Goal: Find specific page/section: Find specific page/section

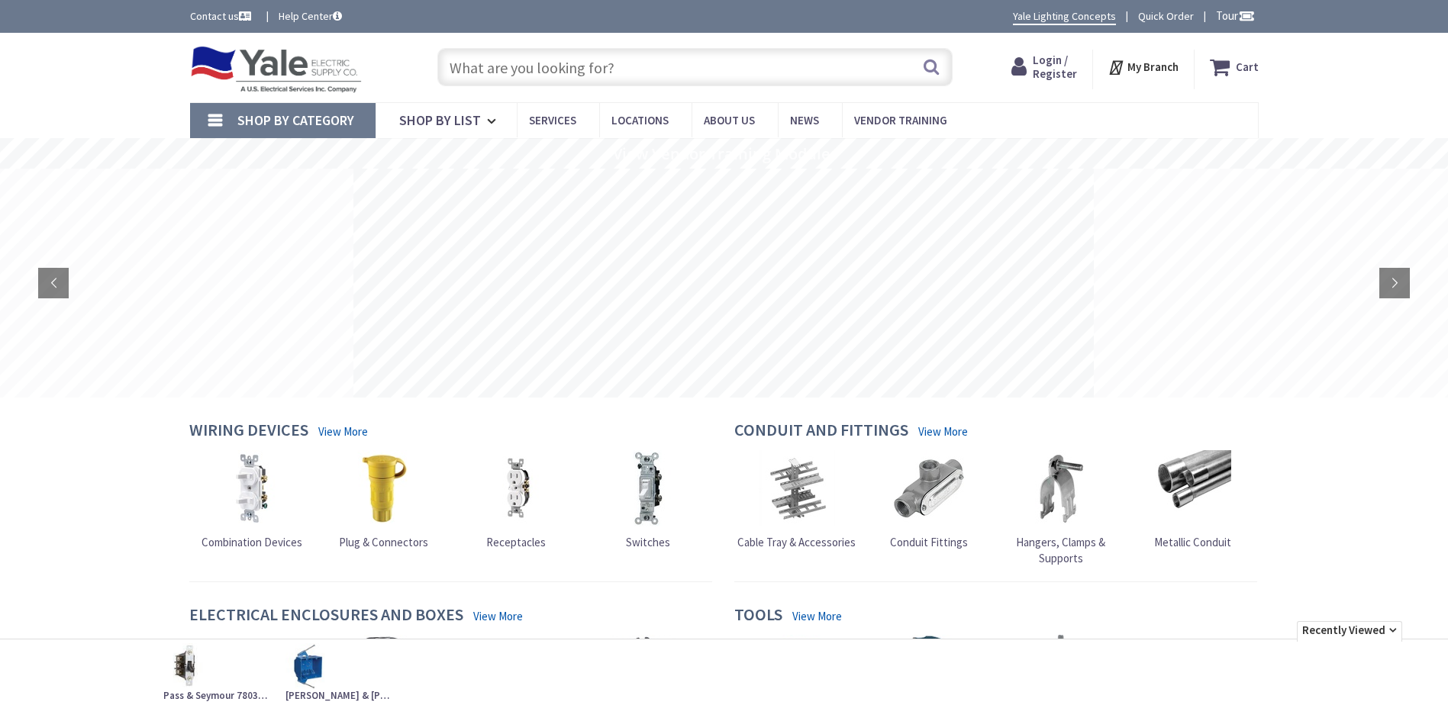
click at [623, 79] on input "text" at bounding box center [694, 67] width 515 height 38
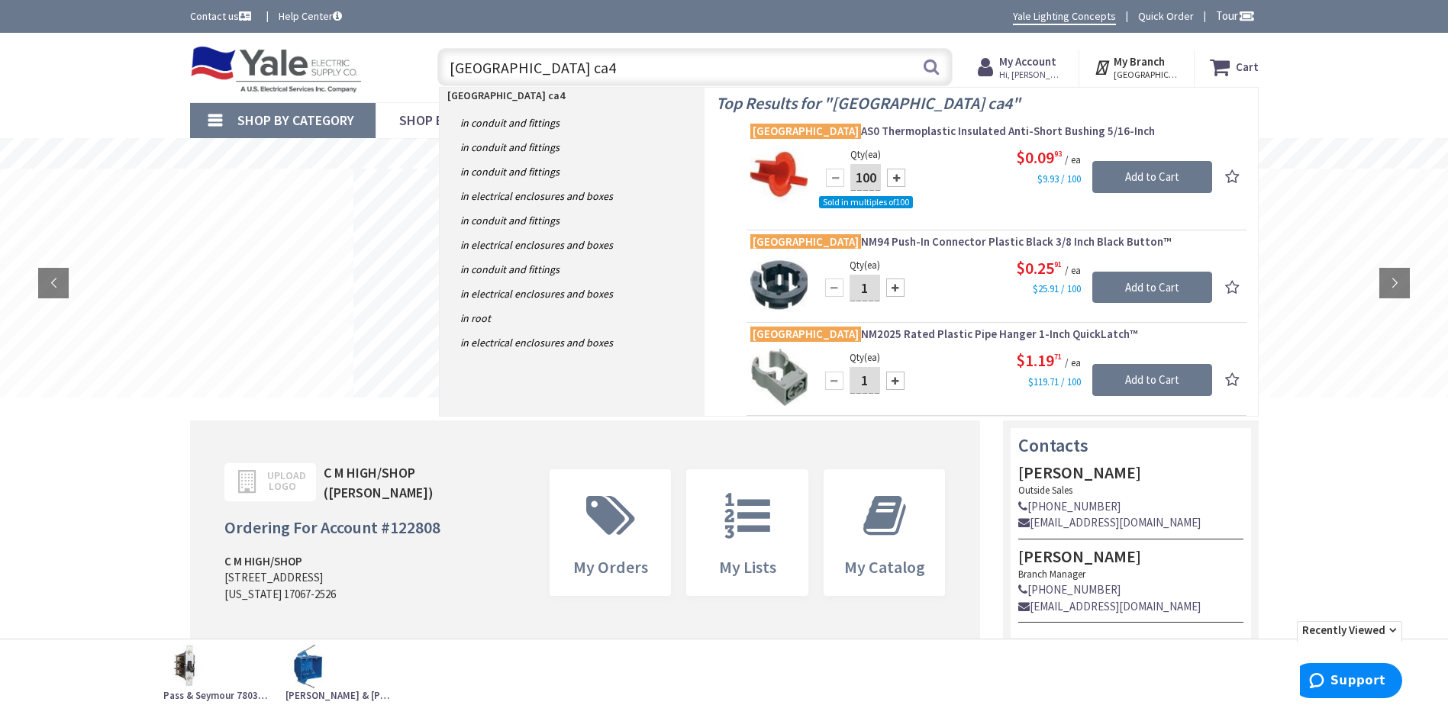
type input "[GEOGRAPHIC_DATA] ca4l"
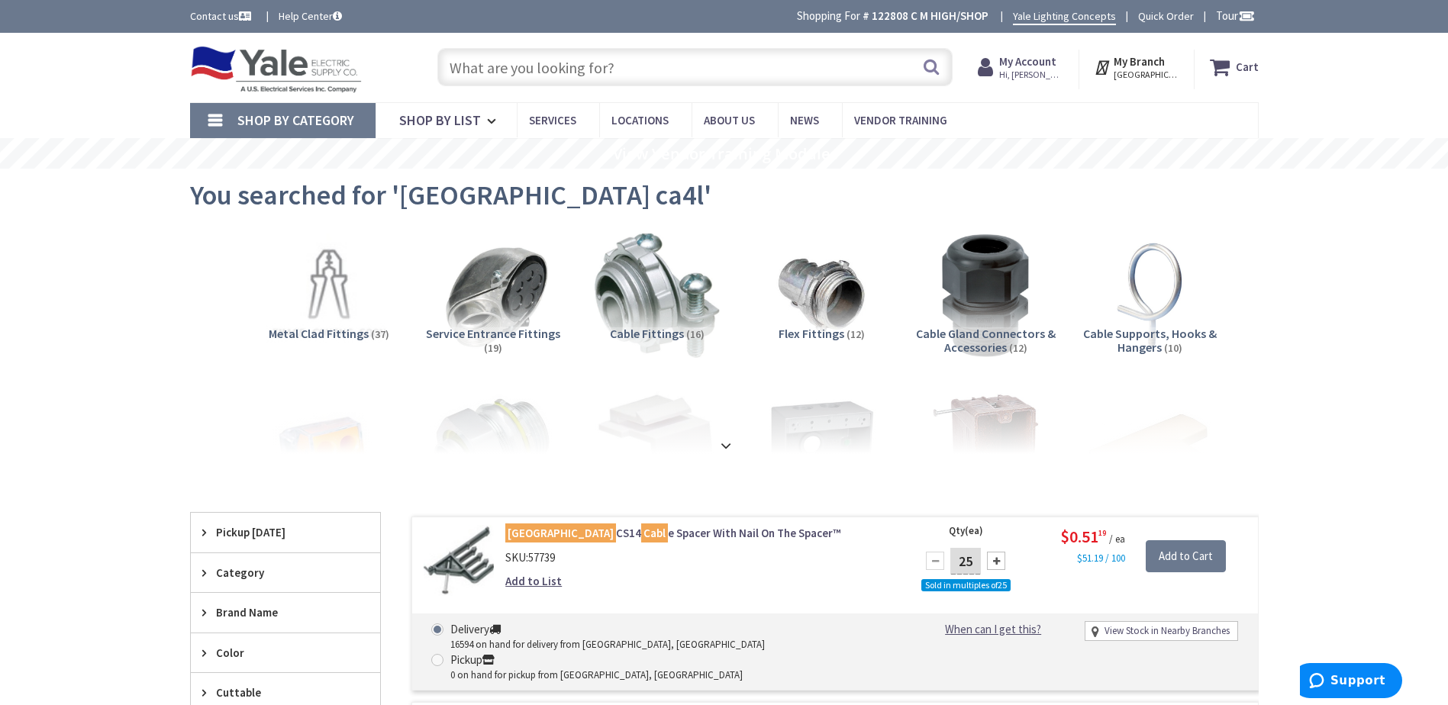
click at [515, 73] on input "text" at bounding box center [694, 67] width 515 height 38
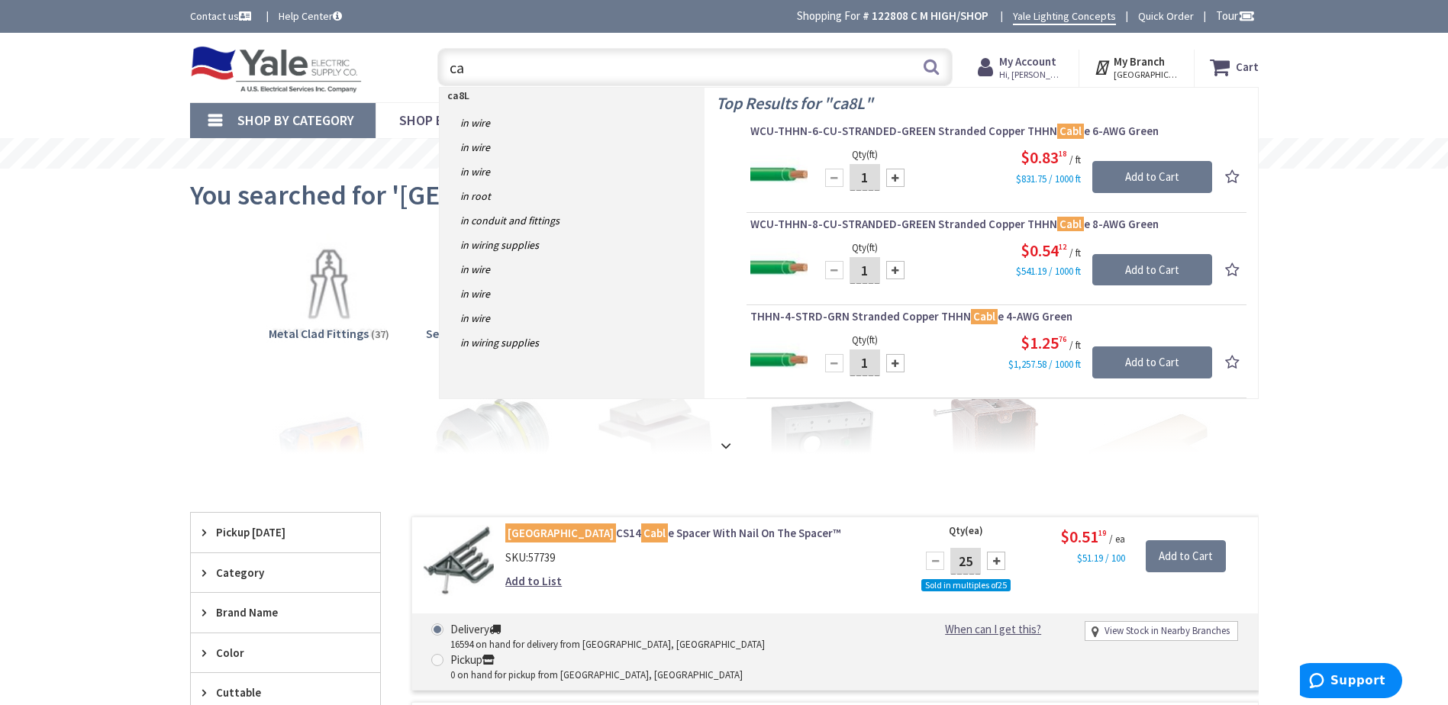
type input "c"
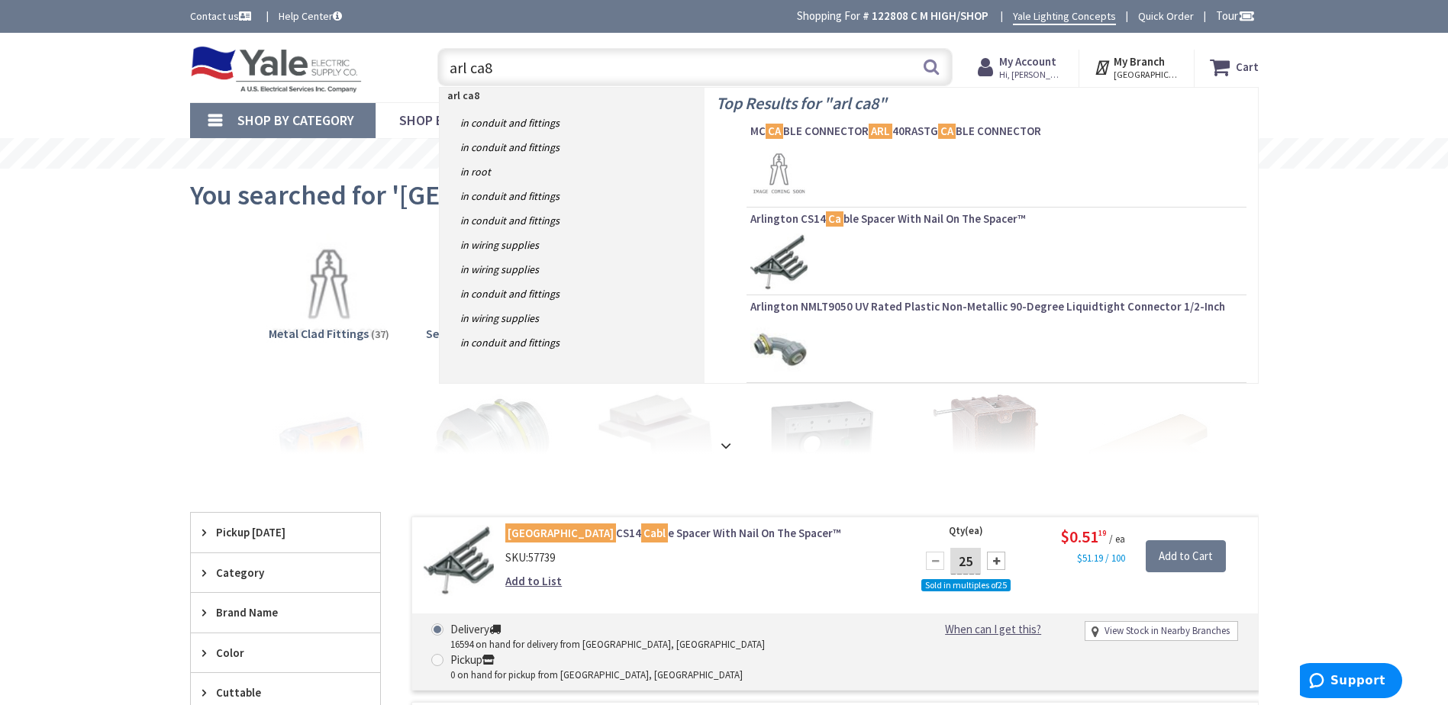
type input "arl ca8l"
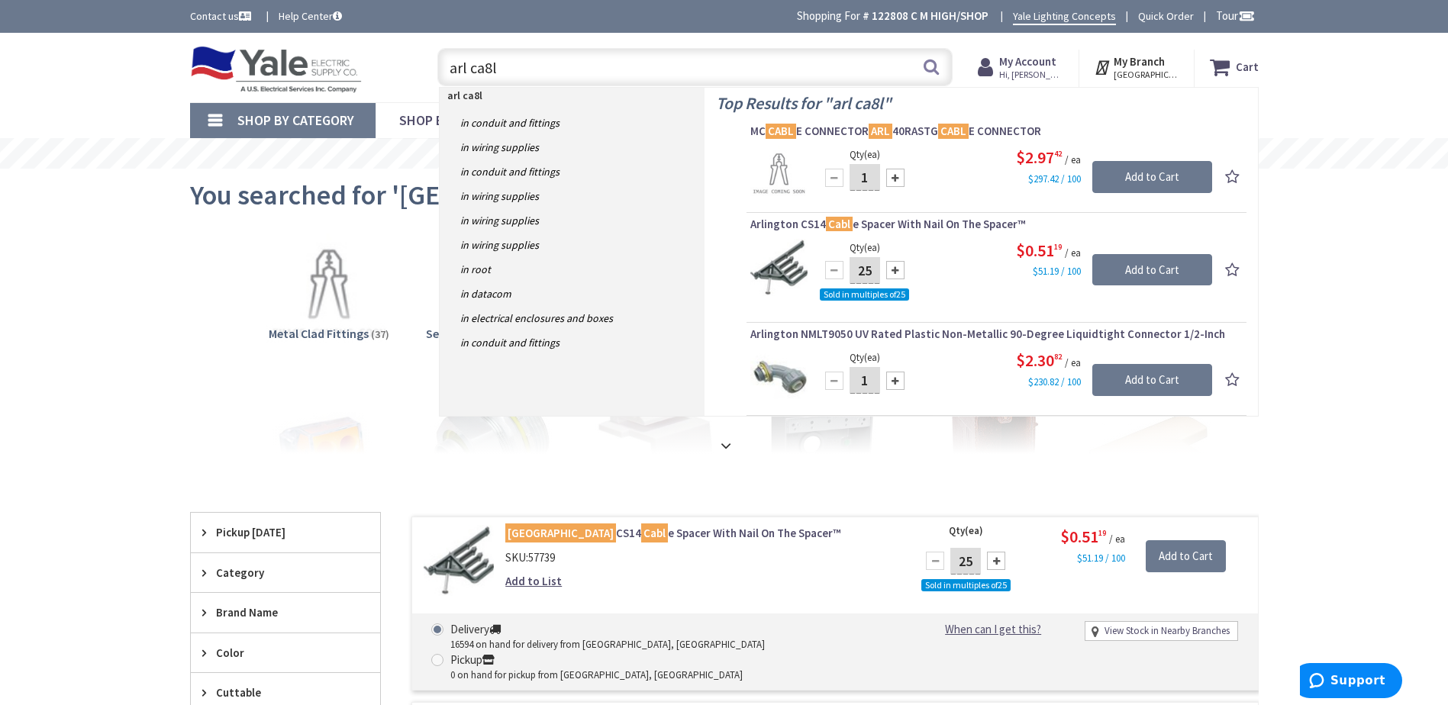
drag, startPoint x: 540, startPoint y: 76, endPoint x: 218, endPoint y: 56, distance: 322.8
click at [218, 56] on div "Toggle Nav arl ca8l arl ca8l Search Cart My Cart Close You have no items in you…" at bounding box center [725, 67] width 1092 height 51
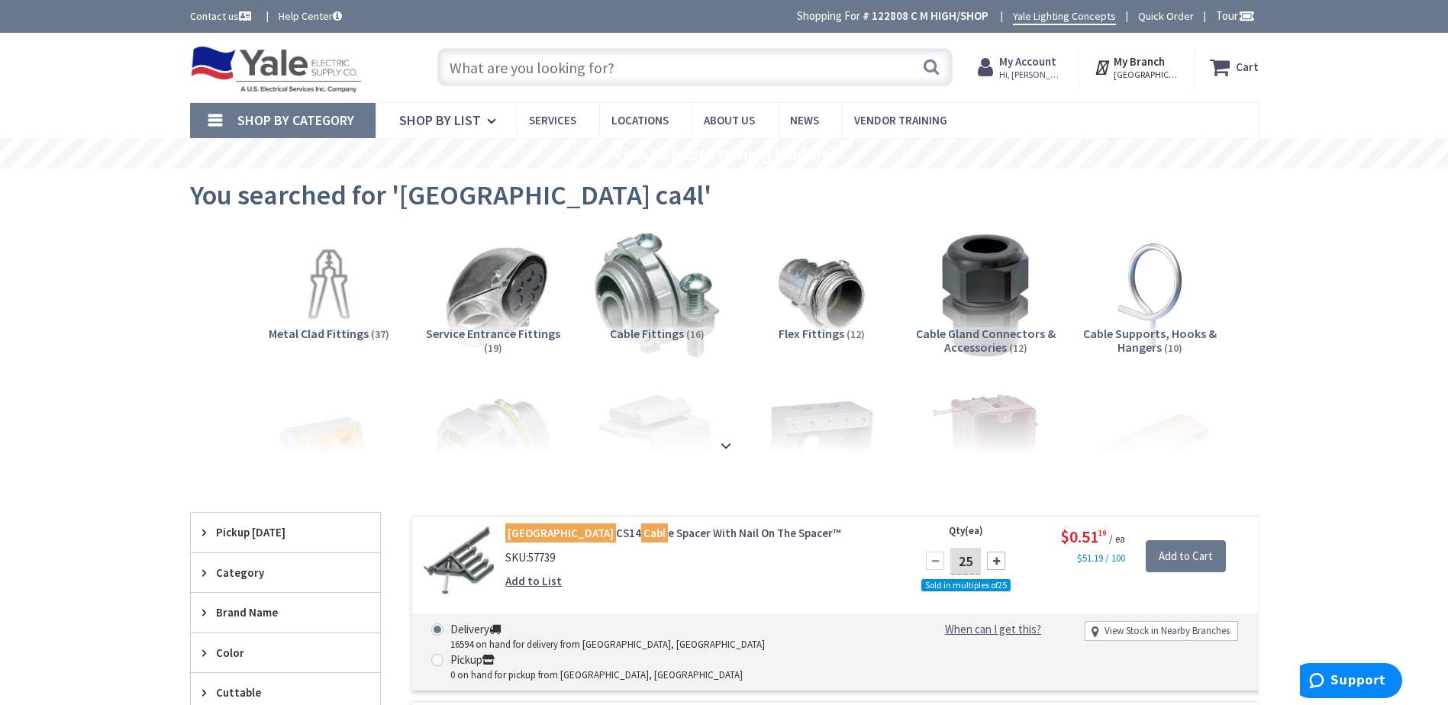
click at [111, 105] on div "Shop By Category Conduit and Fittings Cable Tray & Accessories Cable Trays Cabl…" at bounding box center [724, 120] width 1448 height 36
